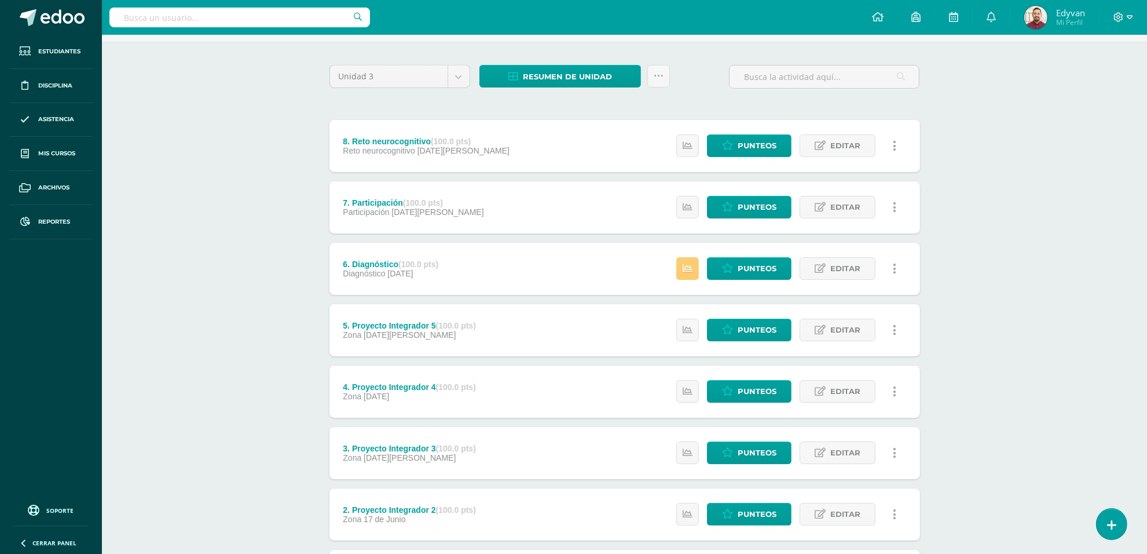
scroll to position [198, 0]
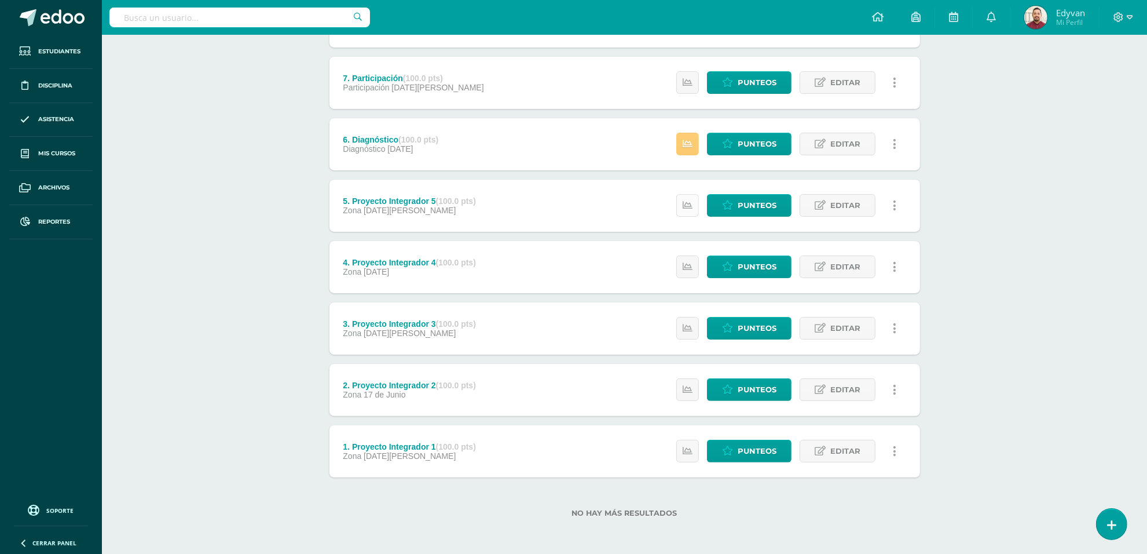
click at [689, 198] on link at bounding box center [688, 205] width 23 height 23
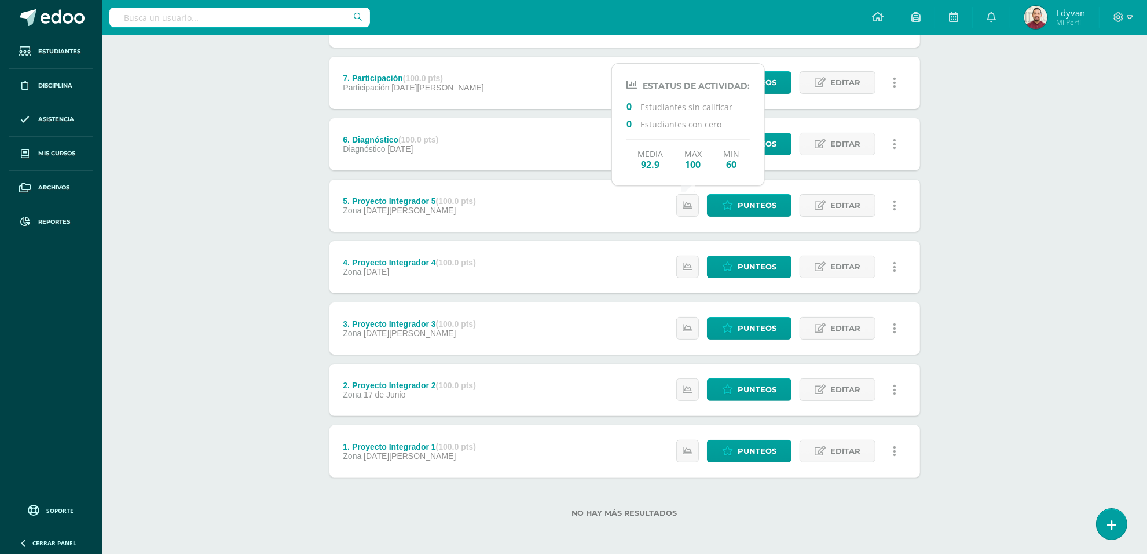
click at [685, 250] on div "Estatus de Actividad: 0 Estudiantes sin calificar 0 Estudiantes con cero Media …" at bounding box center [789, 267] width 261 height 52
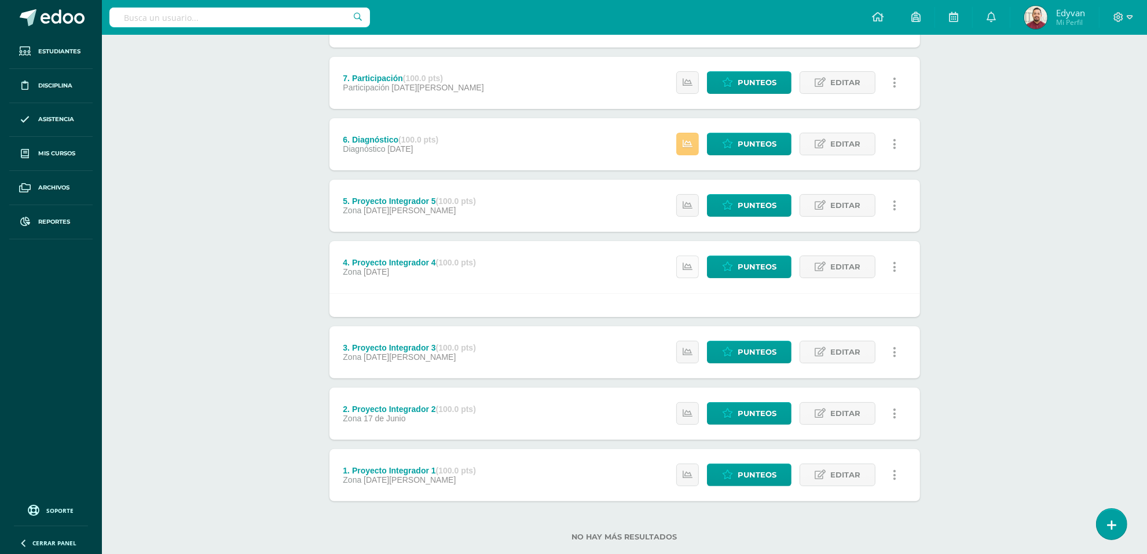
click at [683, 264] on icon at bounding box center [688, 267] width 10 height 10
click at [688, 357] on link at bounding box center [688, 352] width 23 height 23
click at [685, 412] on icon at bounding box center [688, 413] width 10 height 10
click at [686, 464] on link at bounding box center [688, 474] width 23 height 23
click at [682, 207] on link at bounding box center [688, 205] width 23 height 23
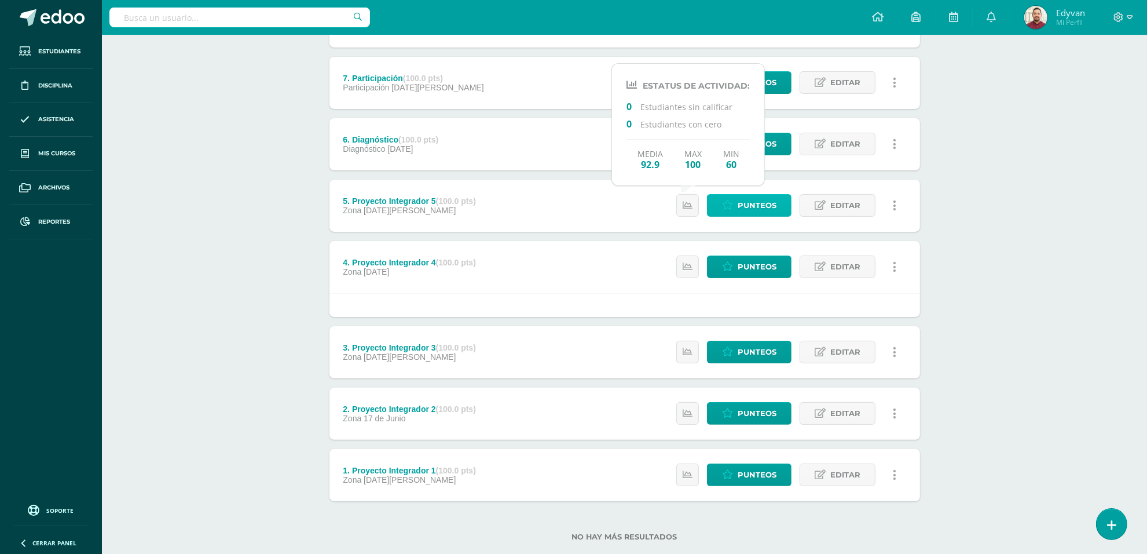
click at [756, 207] on span "Punteos" at bounding box center [757, 205] width 39 height 21
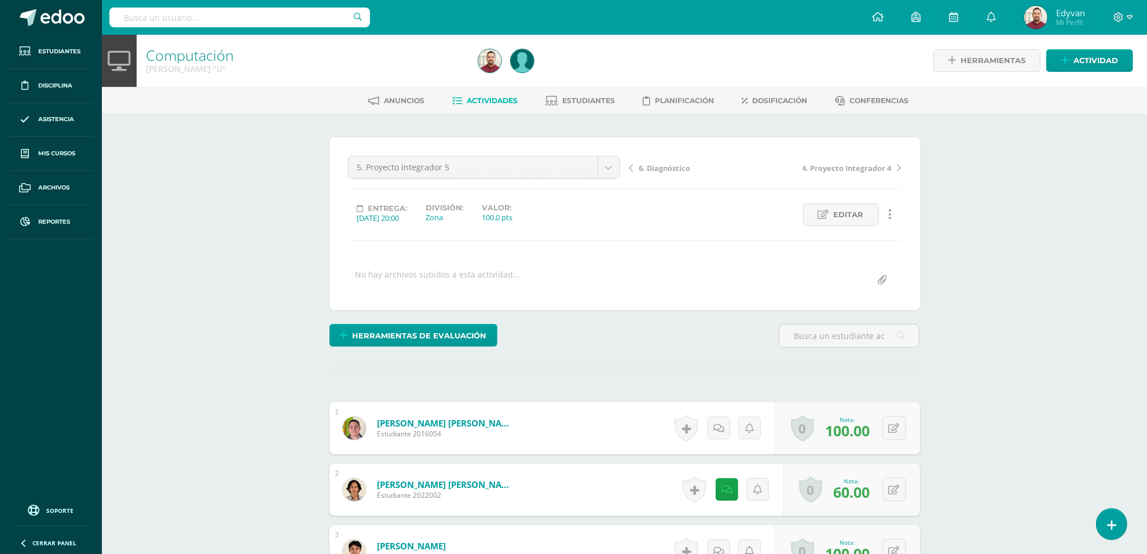
scroll to position [1, 0]
click at [897, 498] on button at bounding box center [895, 489] width 24 height 24
type input "85"
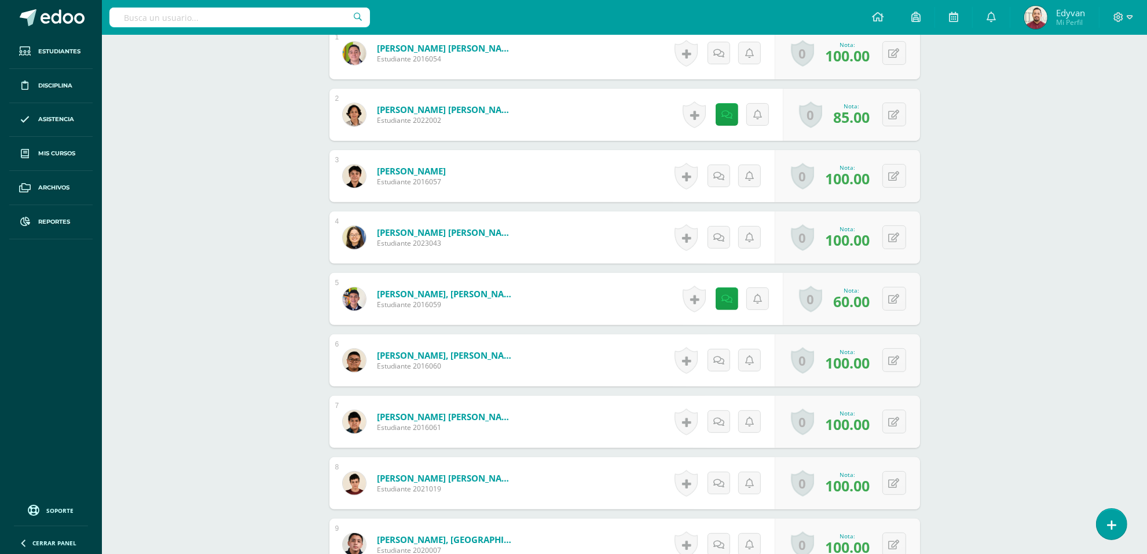
scroll to position [508, 0]
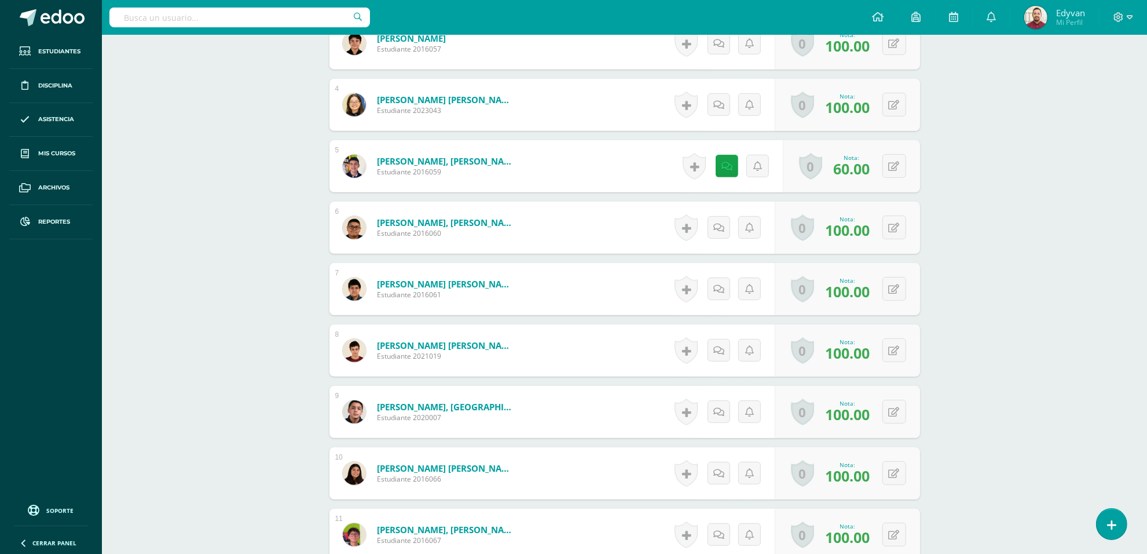
click at [293, 433] on div "Computación [PERSON_NAME] "U" Herramientas Detalle de asistencias Actividad Anu…" at bounding box center [624, 294] width 1045 height 1535
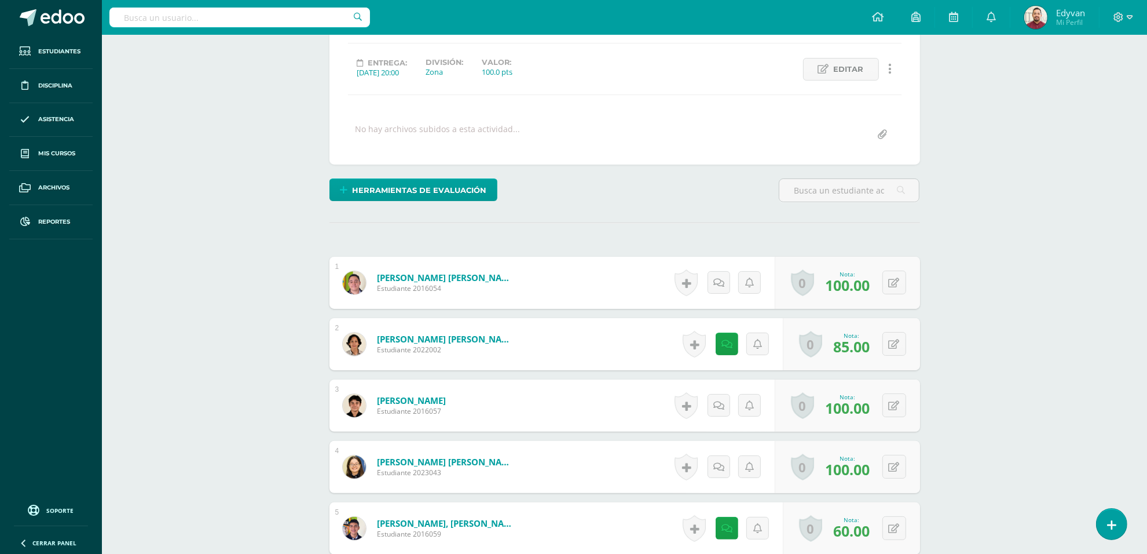
scroll to position [0, 0]
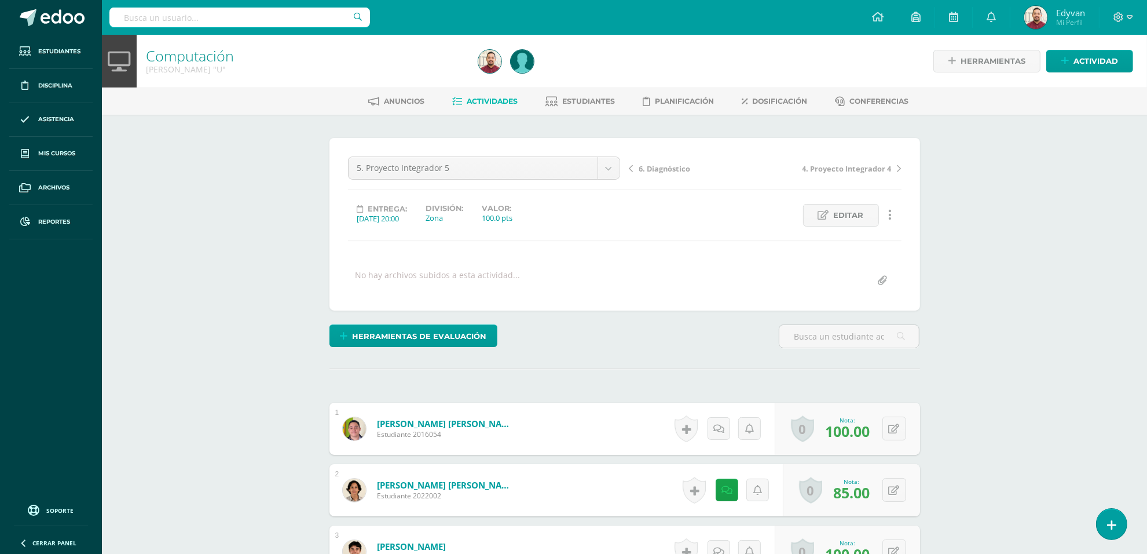
click at [166, 62] on link "Computación" at bounding box center [190, 56] width 88 height 20
